Goal: Transaction & Acquisition: Purchase product/service

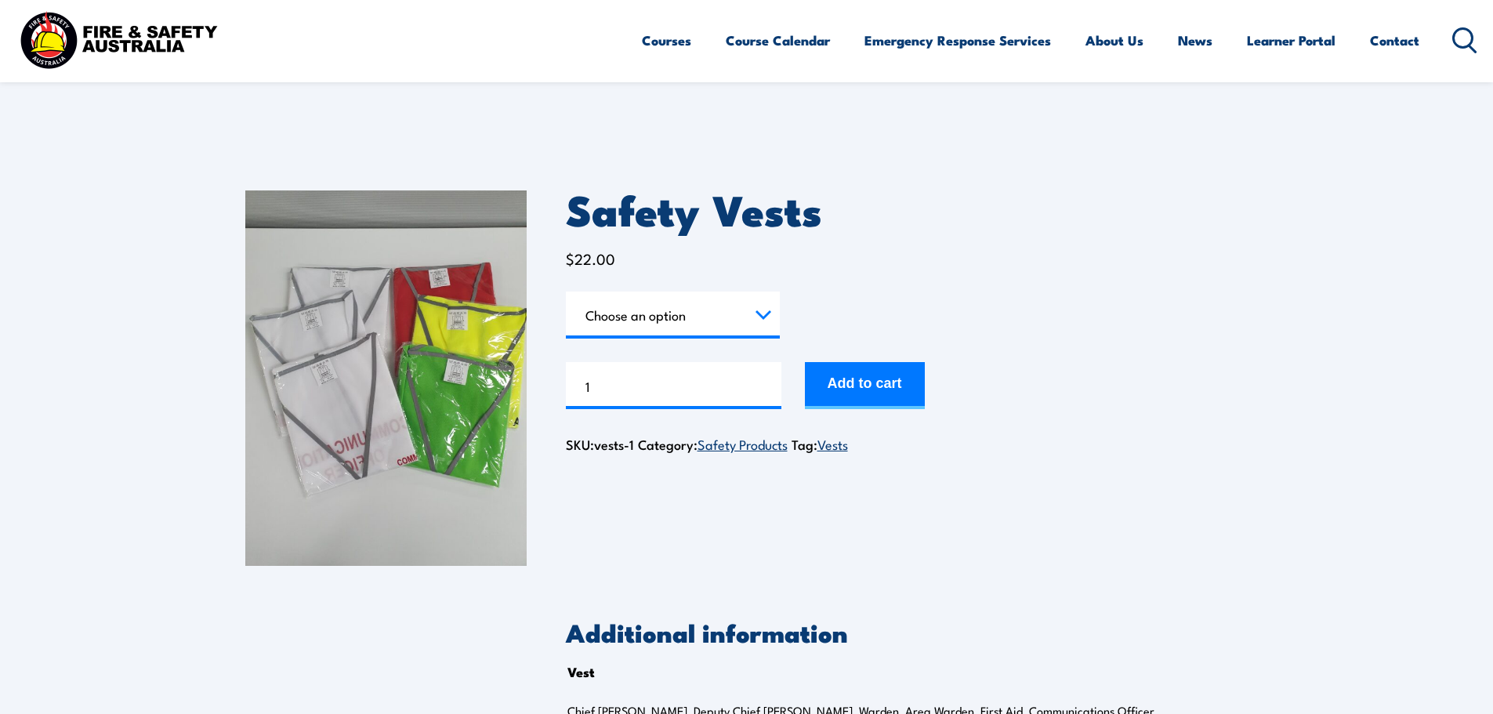
click at [689, 316] on select "Choose an option Chief [PERSON_NAME] Deputy Chief Warden Warden Area Warden Fir…" at bounding box center [673, 314] width 214 height 47
click at [566, 291] on select "Choose an option Chief [PERSON_NAME] Deputy Chief Warden Warden Area Warden Fir…" at bounding box center [673, 314] width 214 height 47
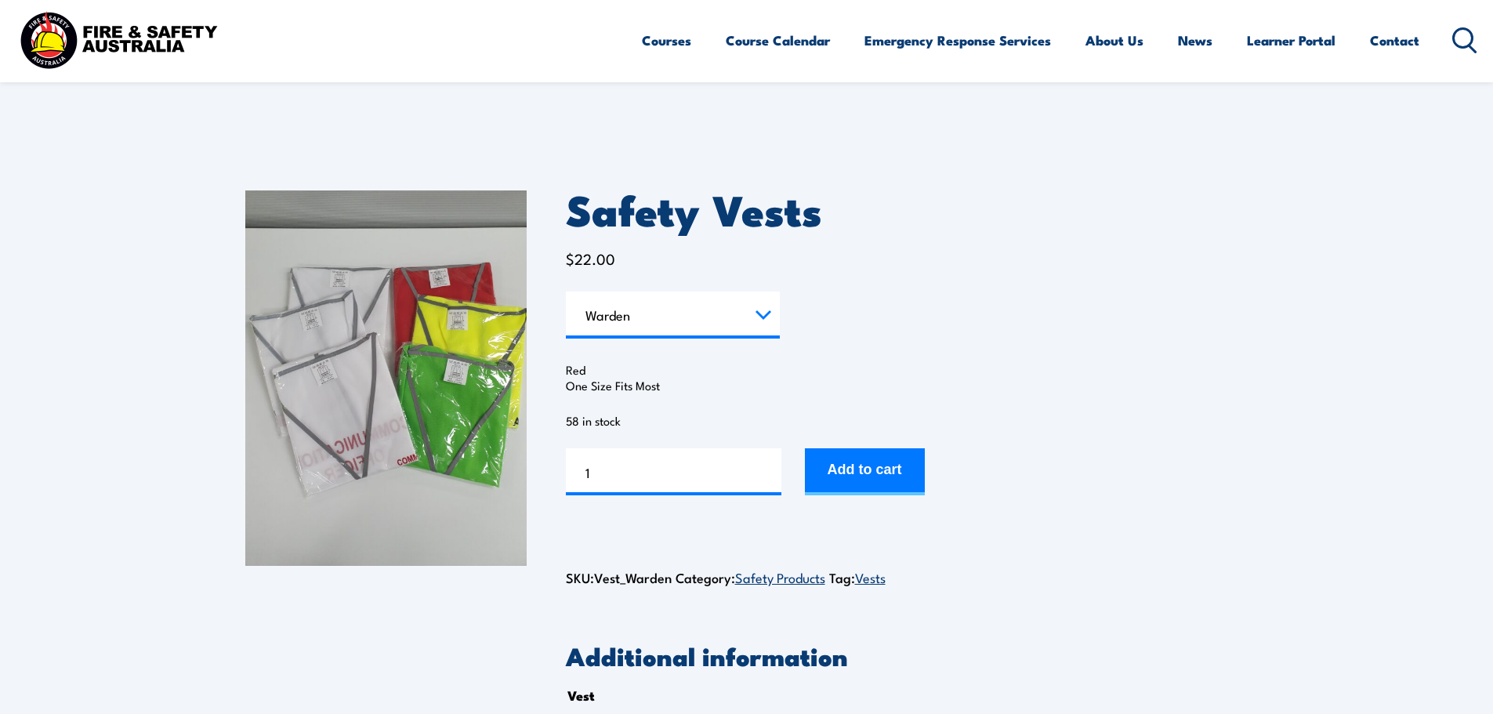
click at [731, 307] on select "Choose an option Chief [PERSON_NAME] Deputy Chief Warden Warden Area Warden Fir…" at bounding box center [673, 314] width 214 height 47
click at [566, 291] on select "Choose an option Chief [PERSON_NAME] Deputy Chief Warden Warden Area Warden Fir…" at bounding box center [673, 314] width 214 height 47
select select "First Aid"
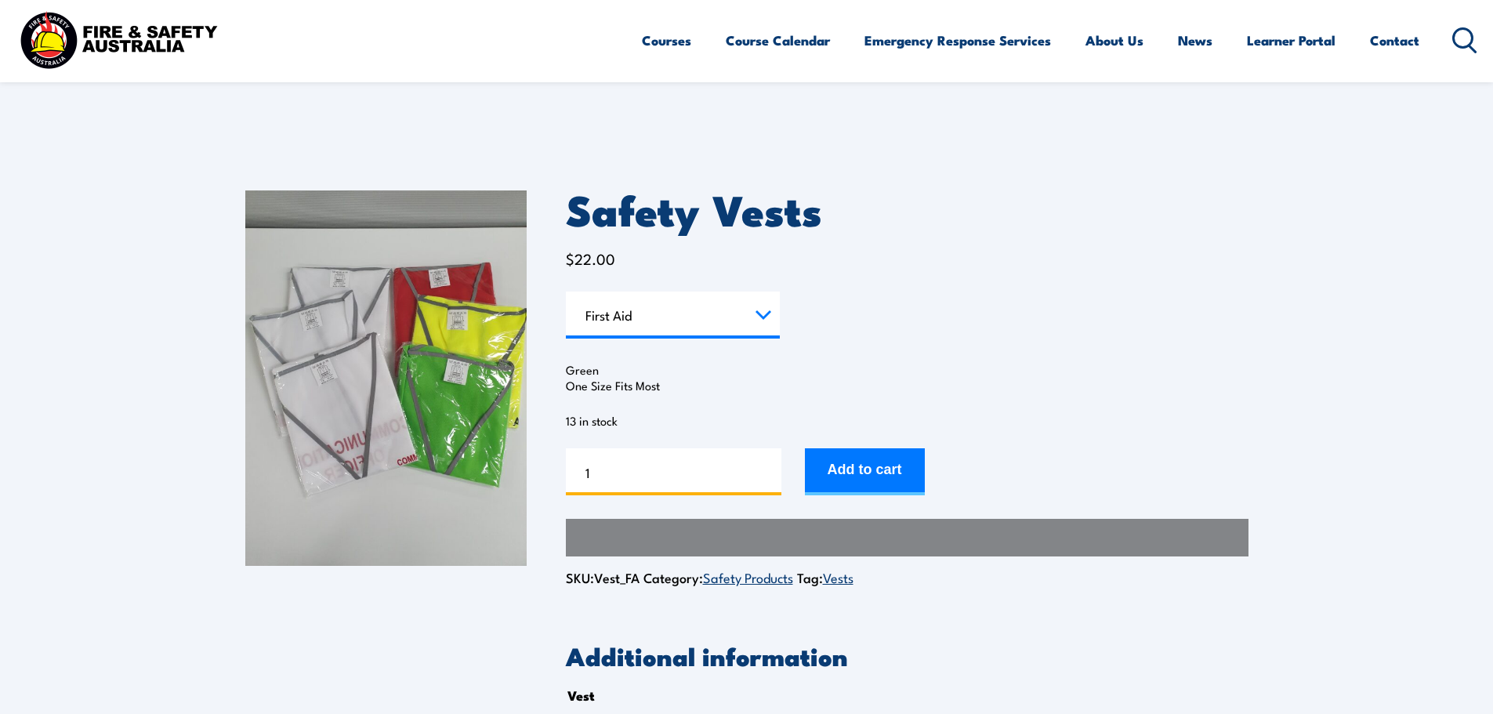
click at [634, 480] on input "1" at bounding box center [673, 471] width 215 height 47
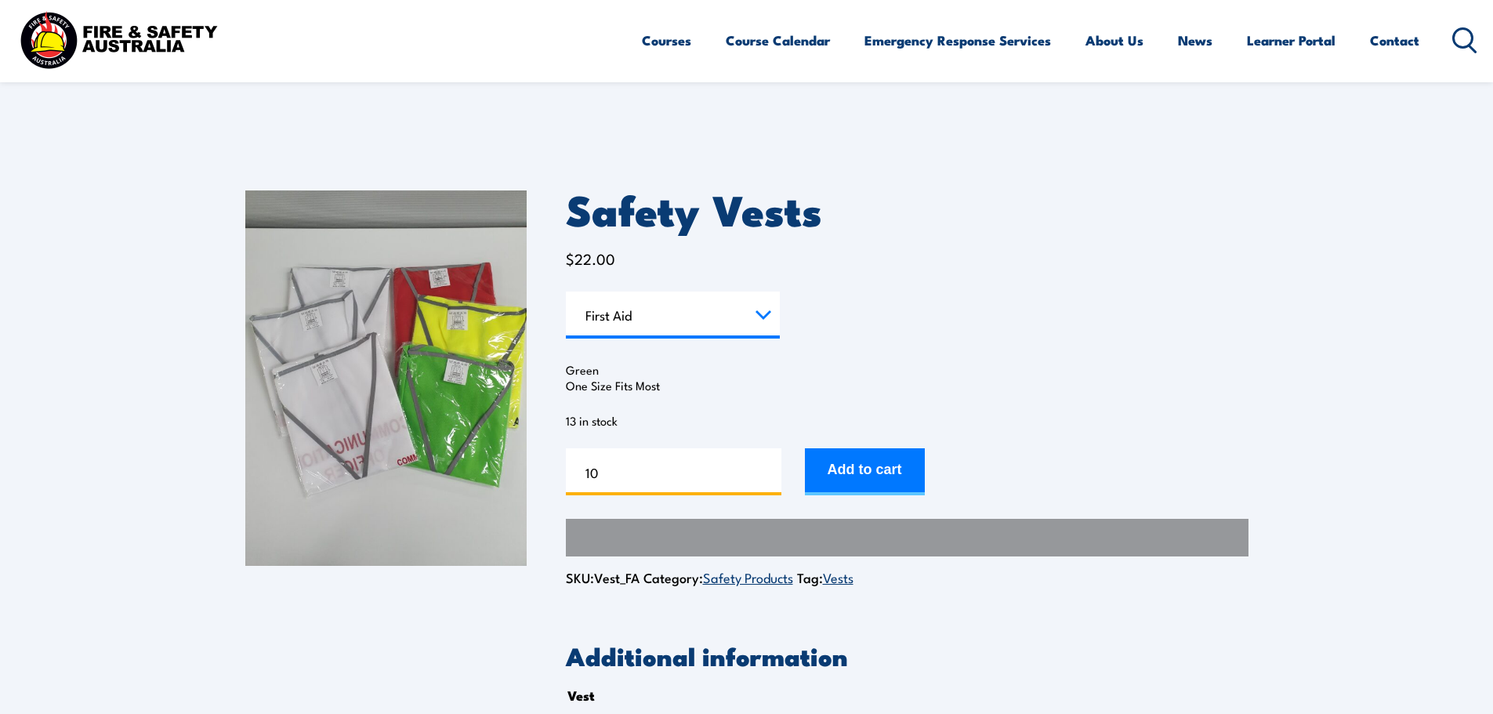
type input "10"
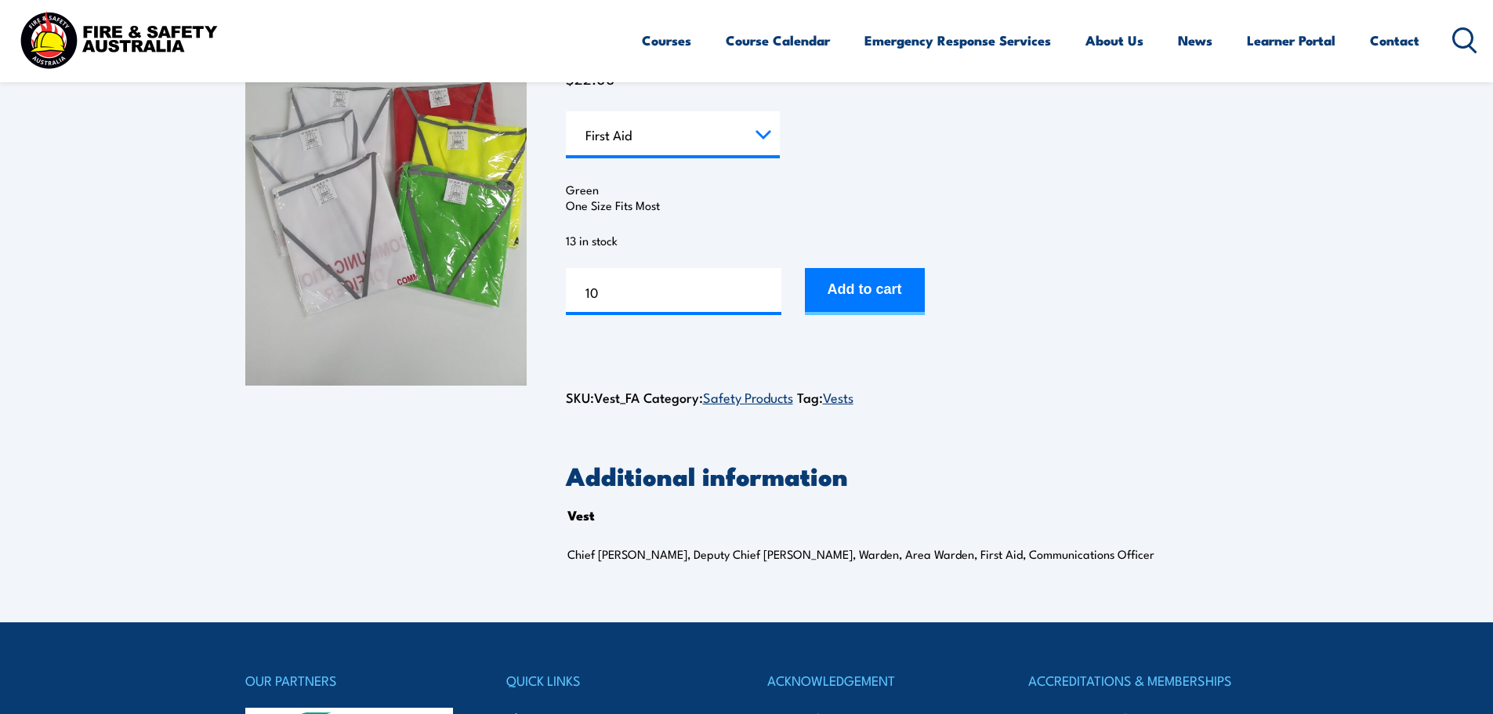
scroll to position [78, 0]
